Goal: Task Accomplishment & Management: Complete application form

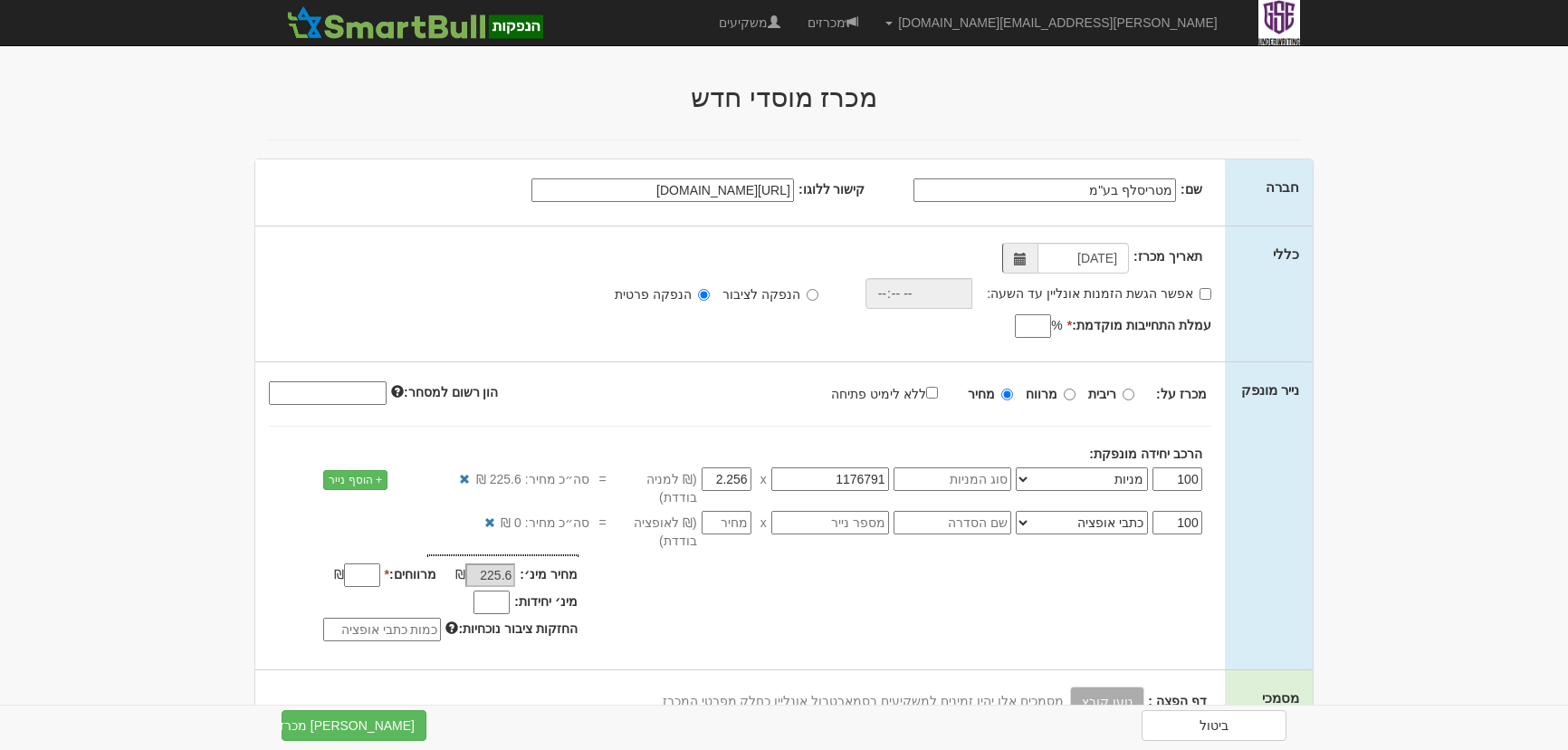
select select "מניות"
select select "כתבי אופציה"
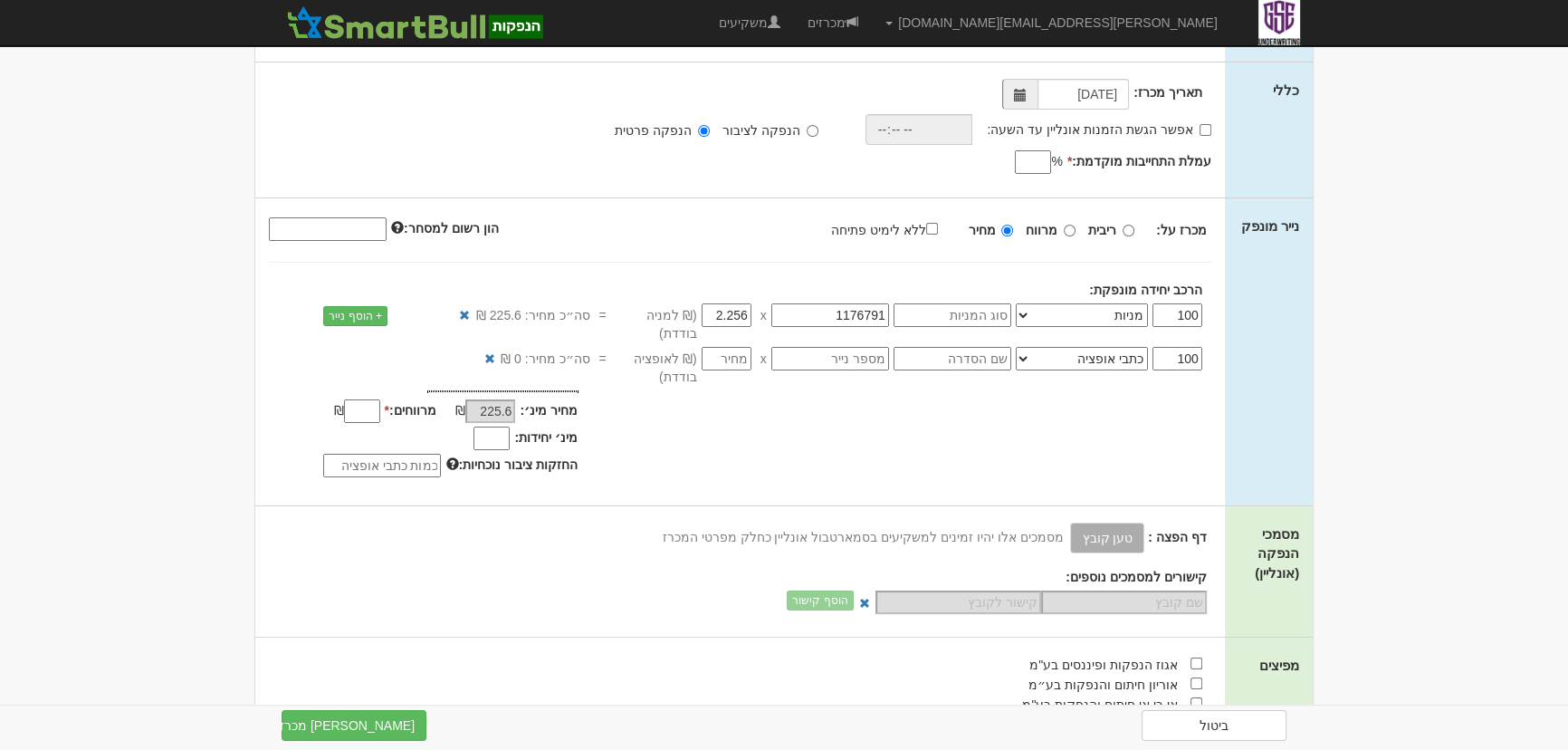
click at [255, 295] on div "הרכב יחידה מונפקת:" at bounding box center [728, 290] width 947 height 19
click at [1417, 219] on body "aviran@gse.co.il הגדרות חשבונות הנפקה תבניות הודעות קיבול" at bounding box center [784, 608] width 1568 height 1545
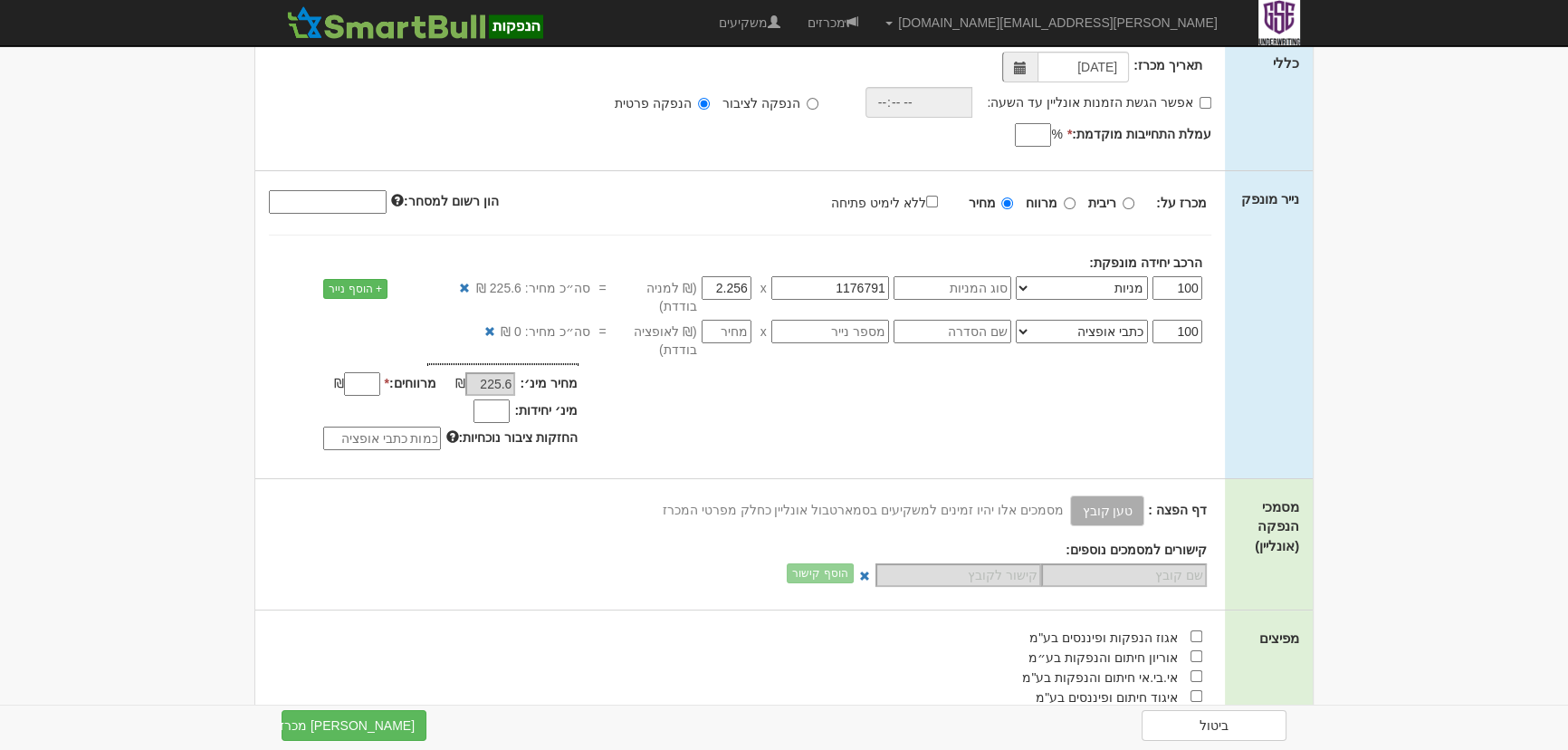
scroll to position [246, 0]
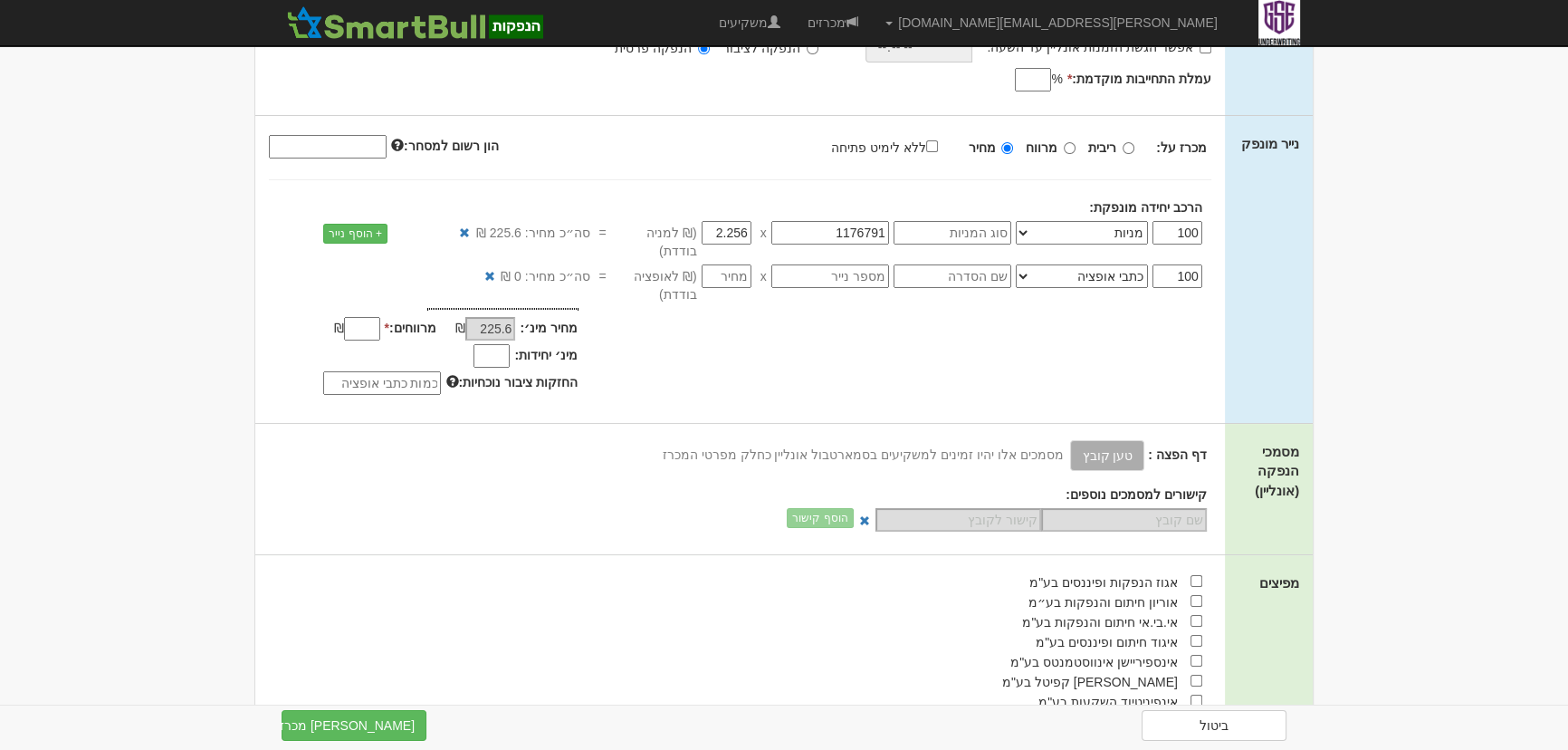
click at [967, 265] on input "text" at bounding box center [952, 276] width 118 height 23
click at [871, 265] on input "text" at bounding box center [829, 276] width 118 height 23
click at [1294, 264] on div "נייר מונפק מכרז על: ריבית מרווח מחיר 100" at bounding box center [784, 269] width 1057 height 306
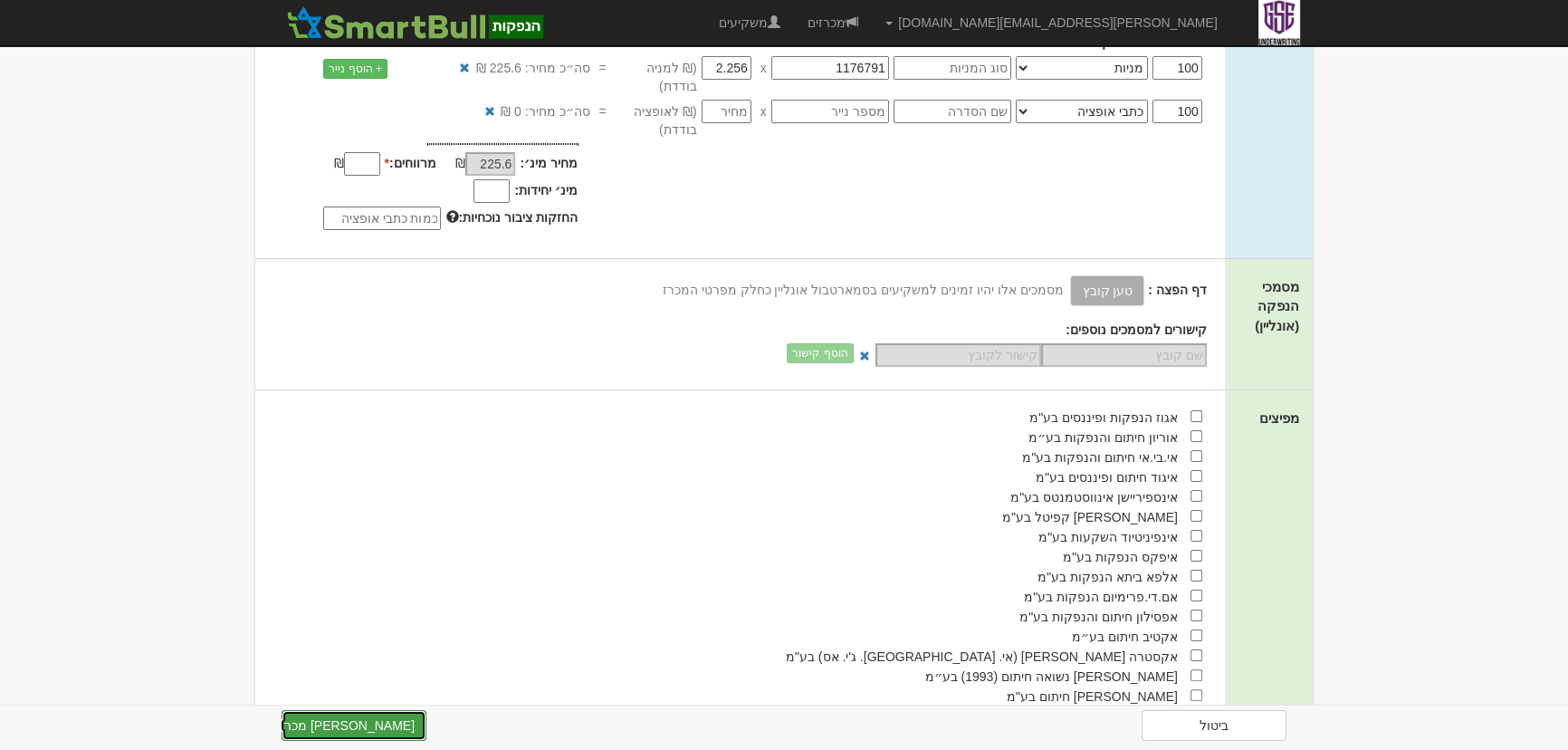
click at [380, 729] on button "צור מכרז" at bounding box center [354, 725] width 144 height 31
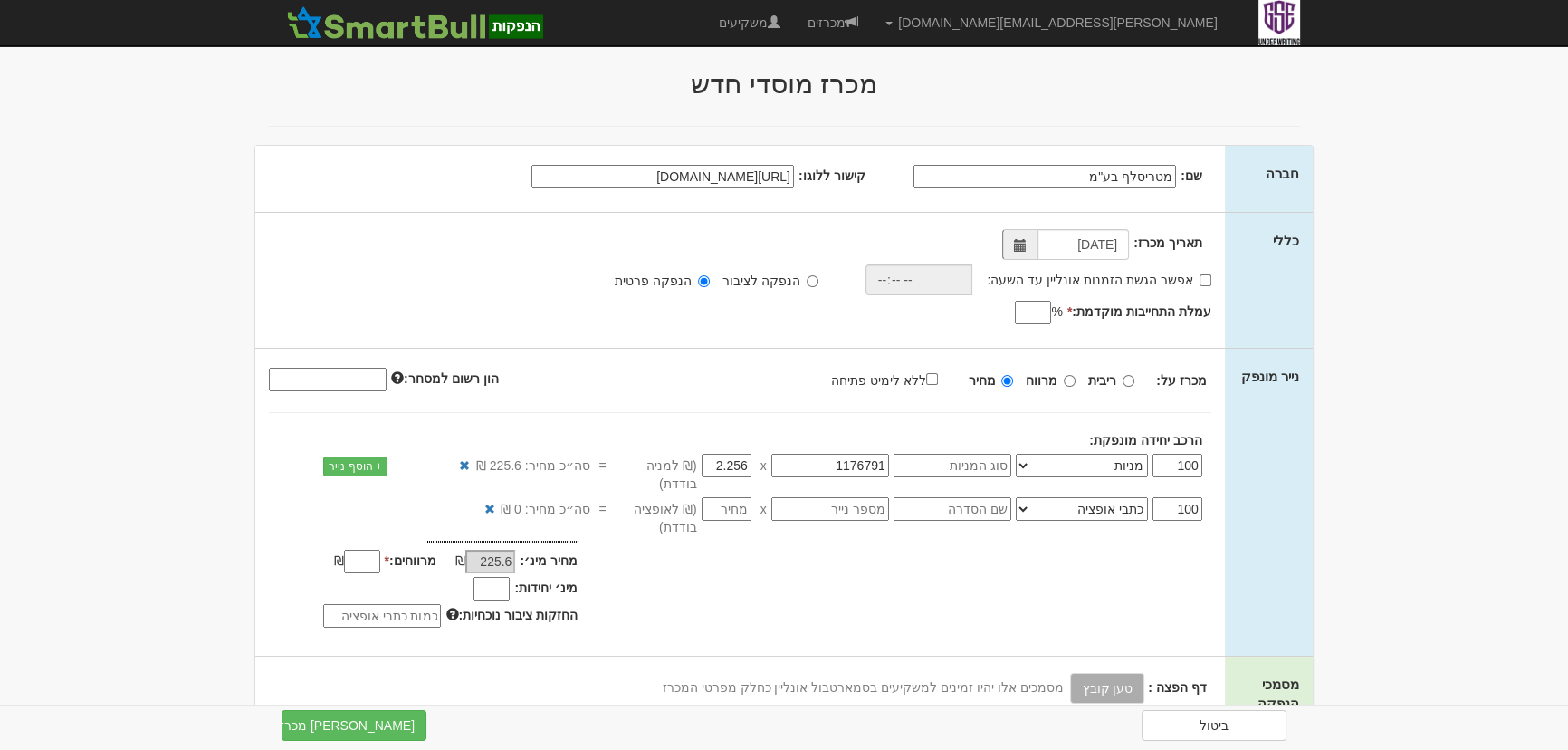
scroll to position [0, 0]
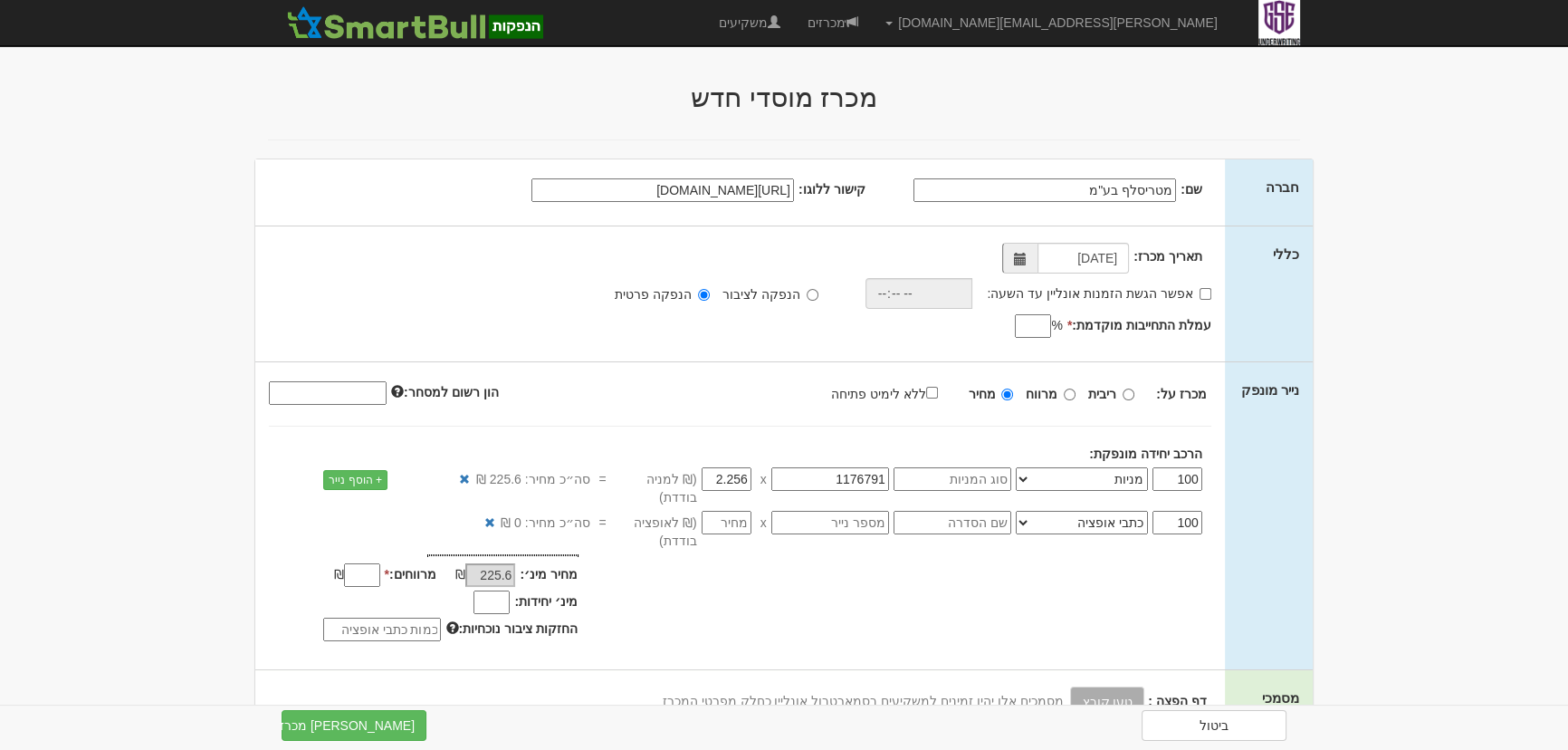
click at [1038, 326] on input "עמלת התחייבות מוקדמת: *" at bounding box center [1032, 325] width 36 height 23
type input "0"
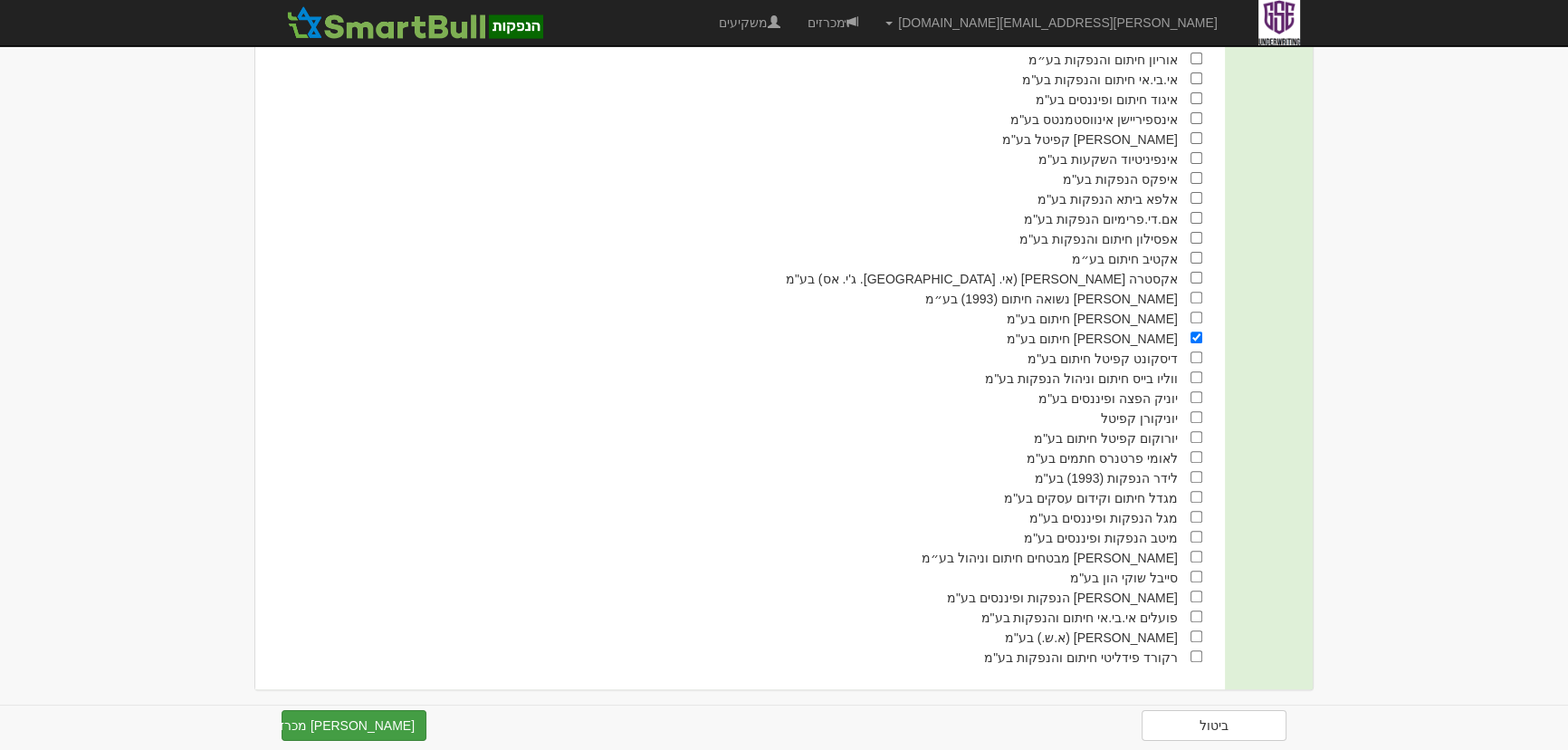
scroll to position [793, 0]
click at [404, 725] on button "צור מכרז" at bounding box center [354, 725] width 144 height 31
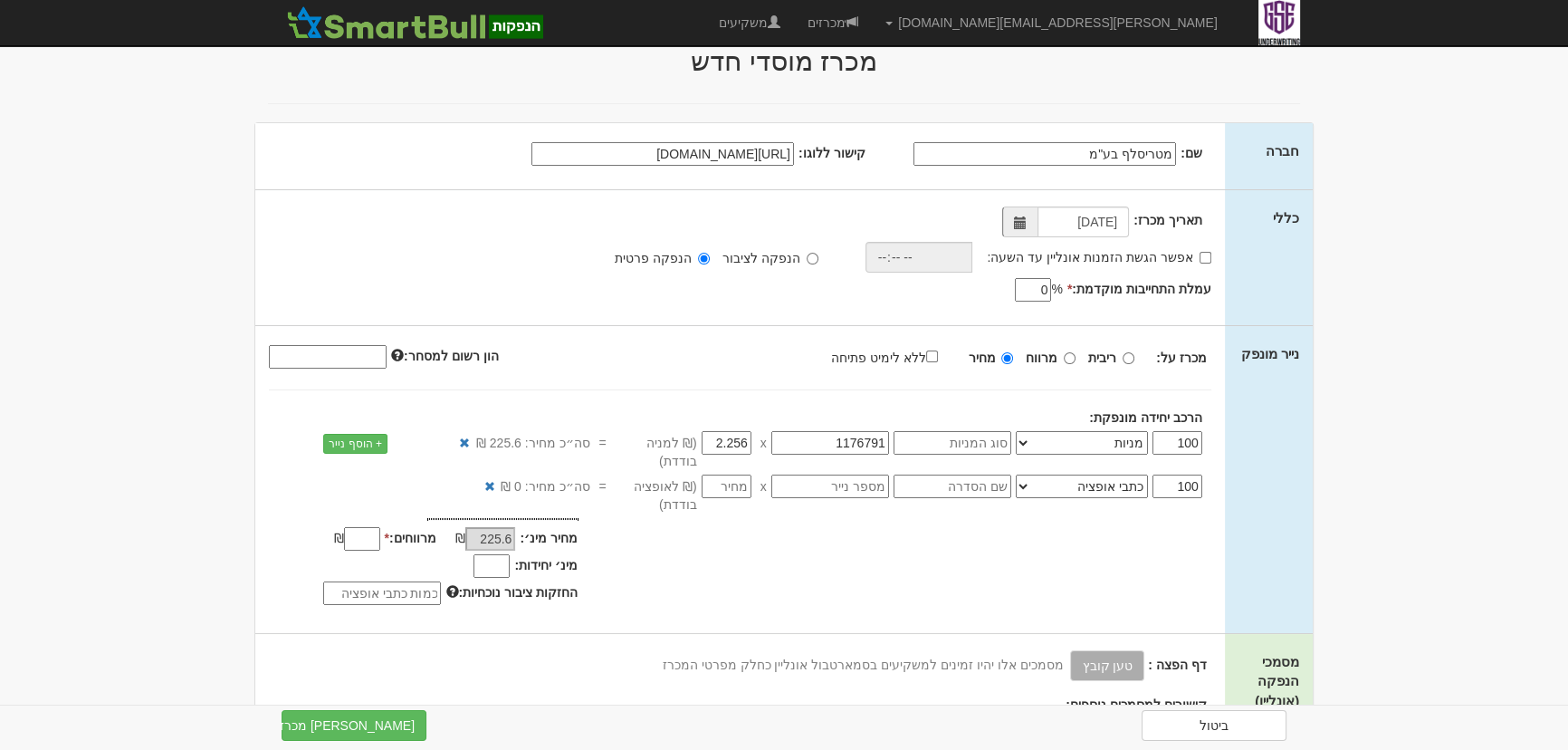
scroll to position [0, 0]
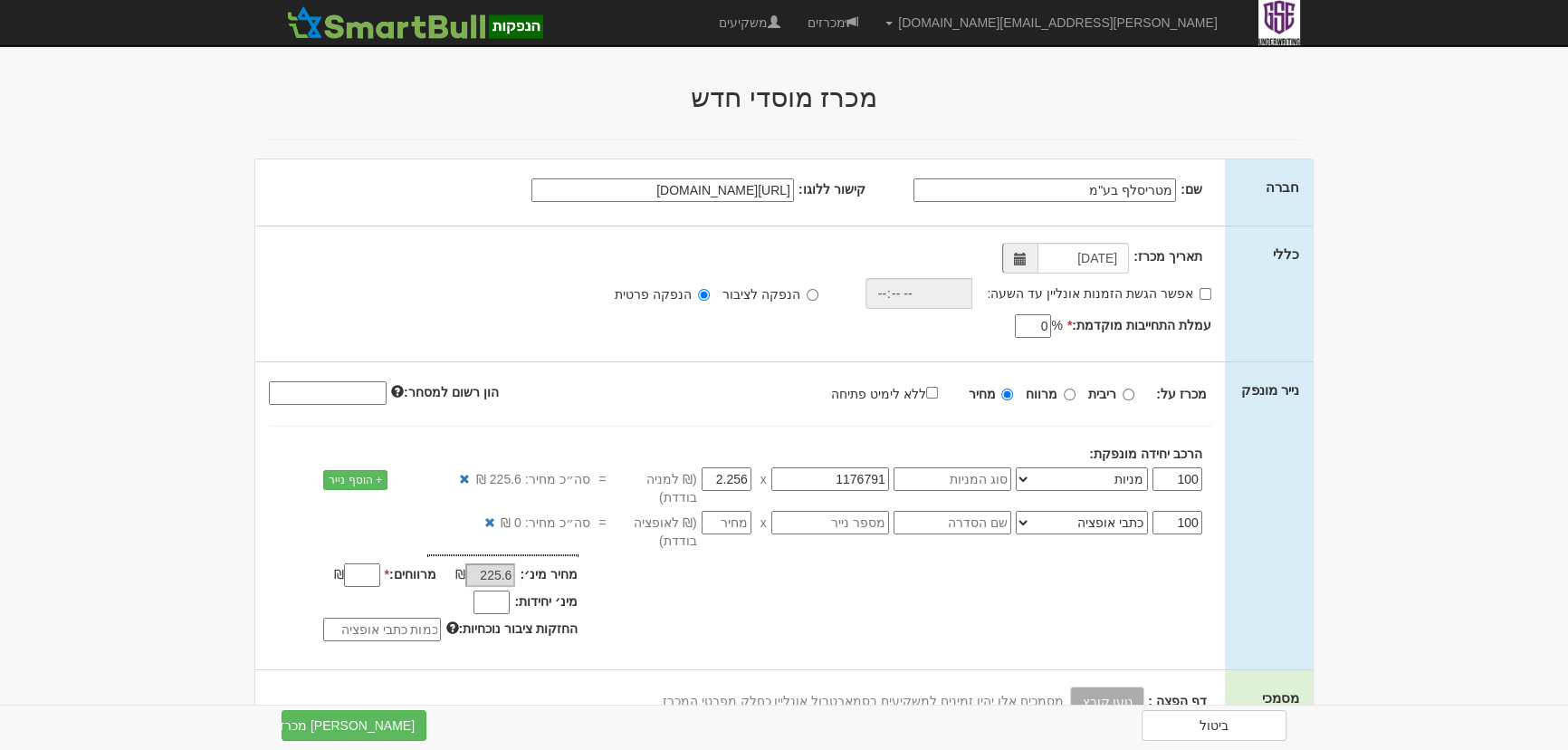
click at [381, 565] on div "₪" at bounding box center [342, 575] width 84 height 21
click at [374, 563] on input "מרווחים: *" at bounding box center [362, 574] width 36 height 23
type input "1"
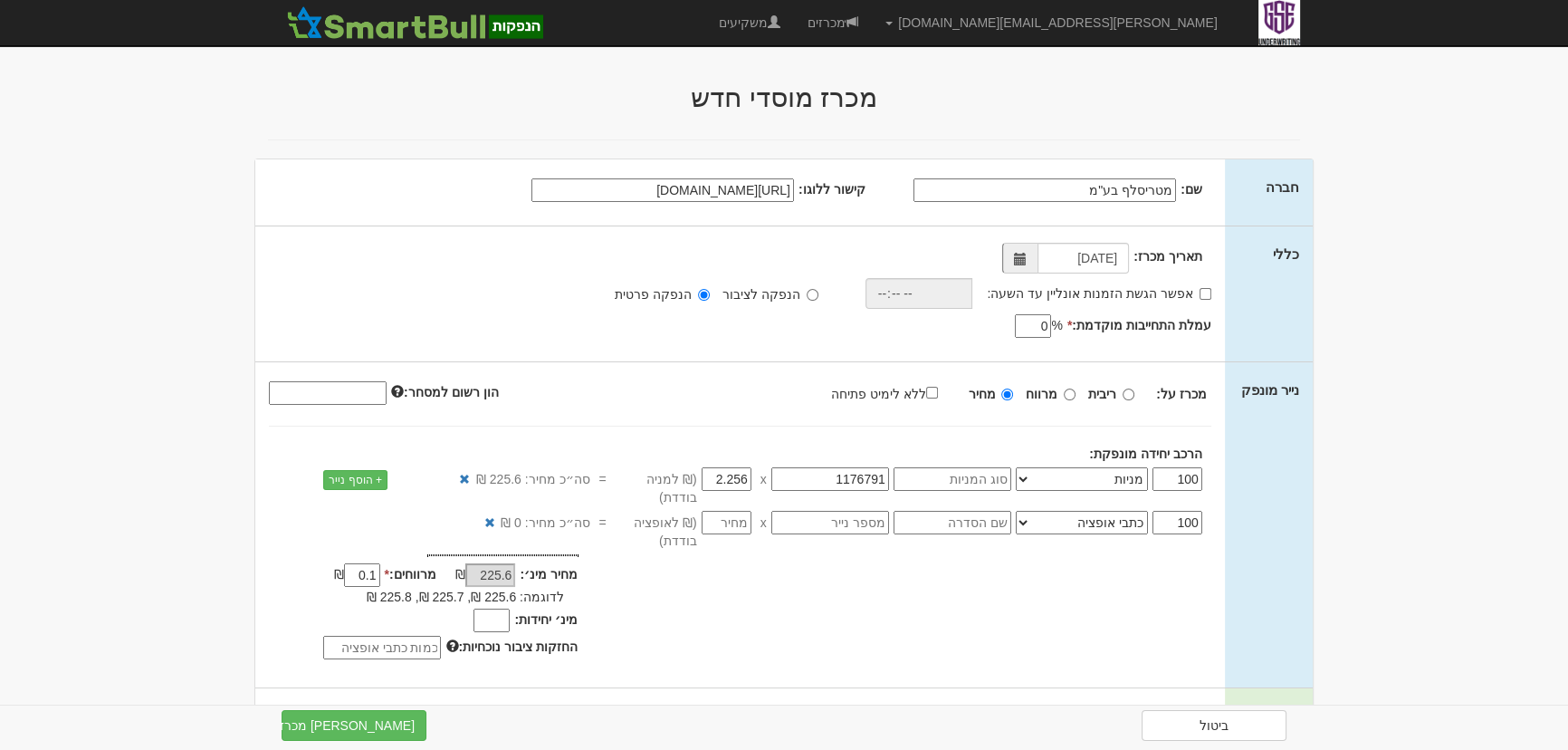
type input "0.1"
click at [626, 578] on div "מחיר מינ׳: 225.6 ₪ * 0.1 225.6 % * %" at bounding box center [740, 608] width 969 height 110
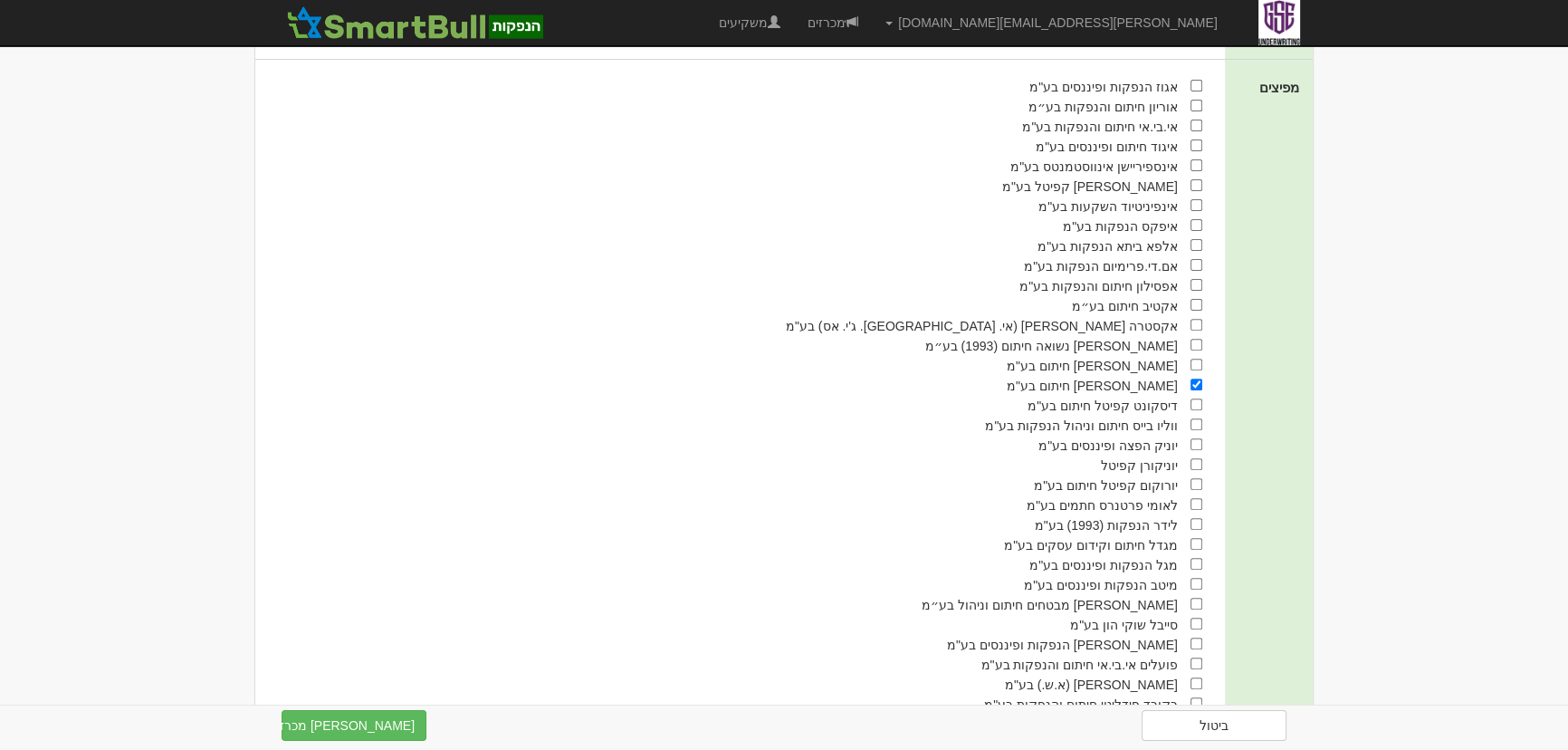
scroll to position [810, 0]
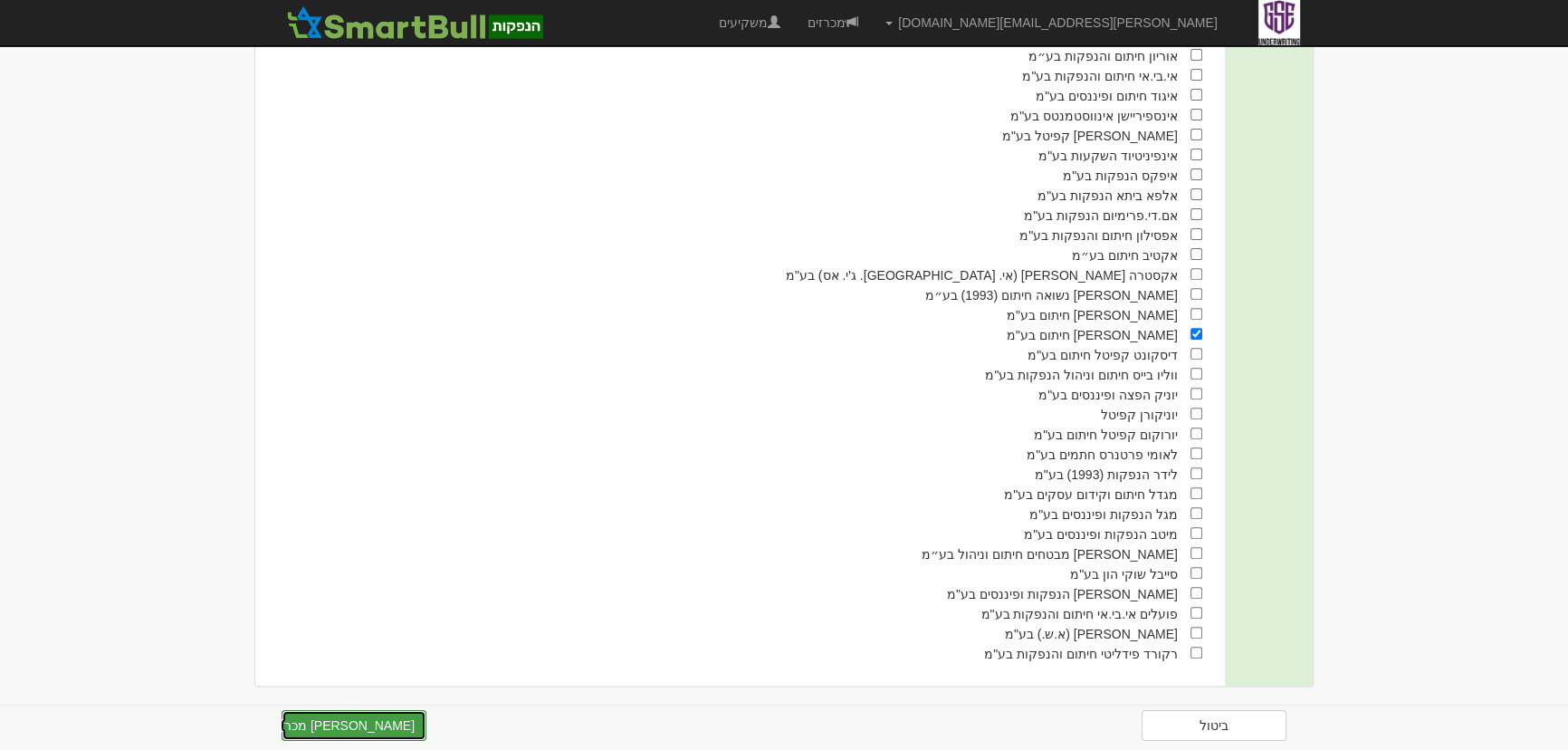
click at [419, 723] on button "צור מכרז" at bounding box center [354, 725] width 144 height 31
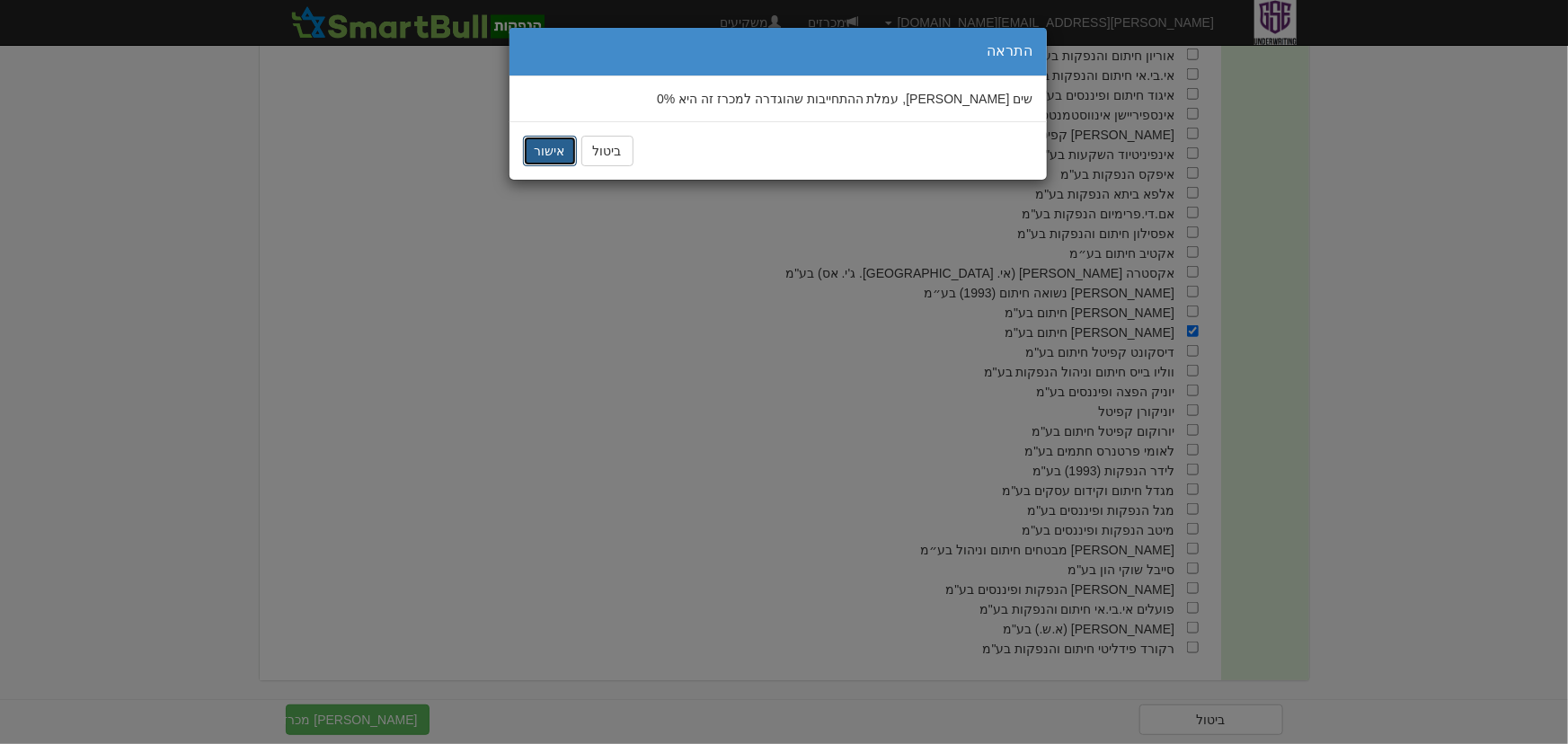
click at [548, 151] on button "אישור" at bounding box center [550, 151] width 54 height 30
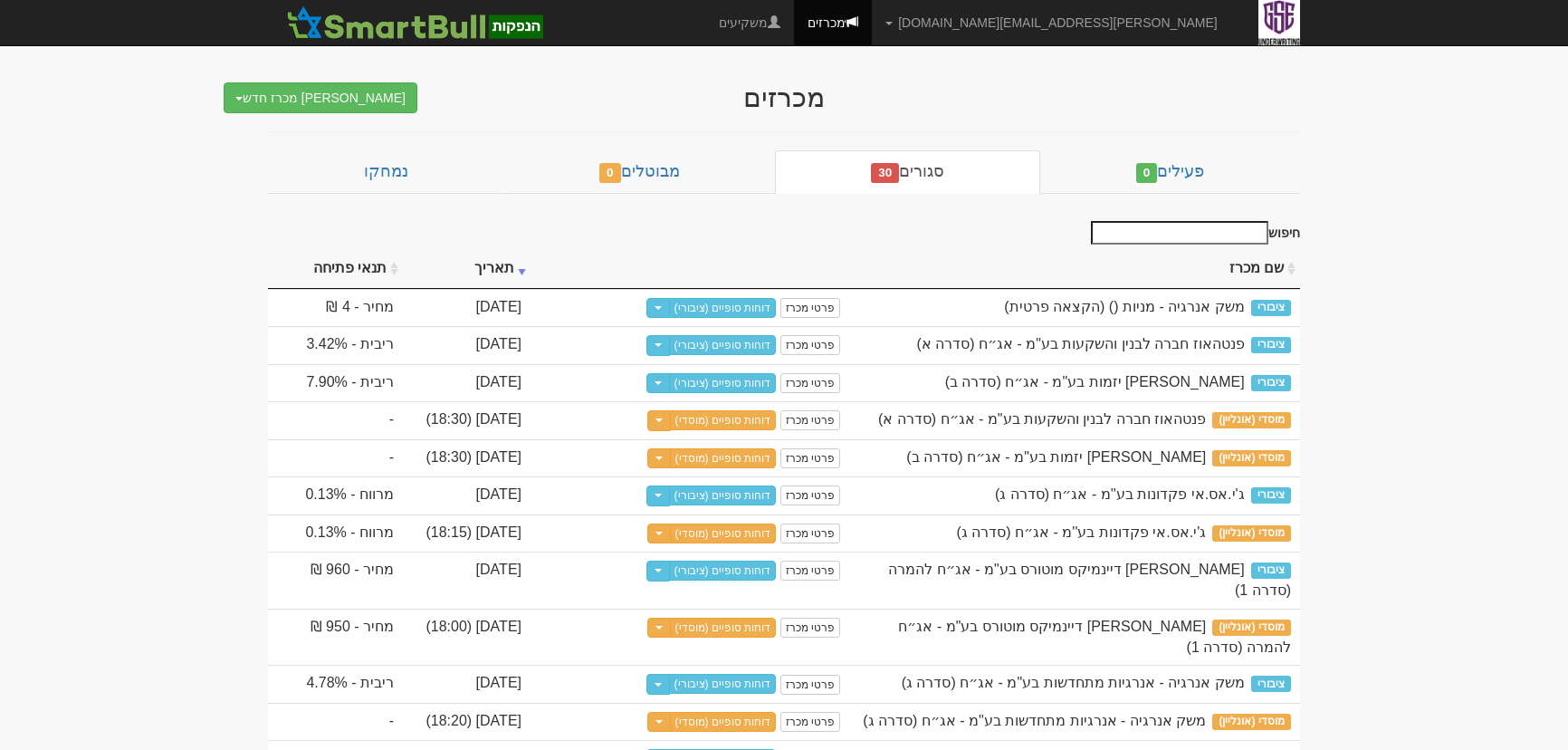
scroll to position [3, 0]
